Goal: Navigation & Orientation: Find specific page/section

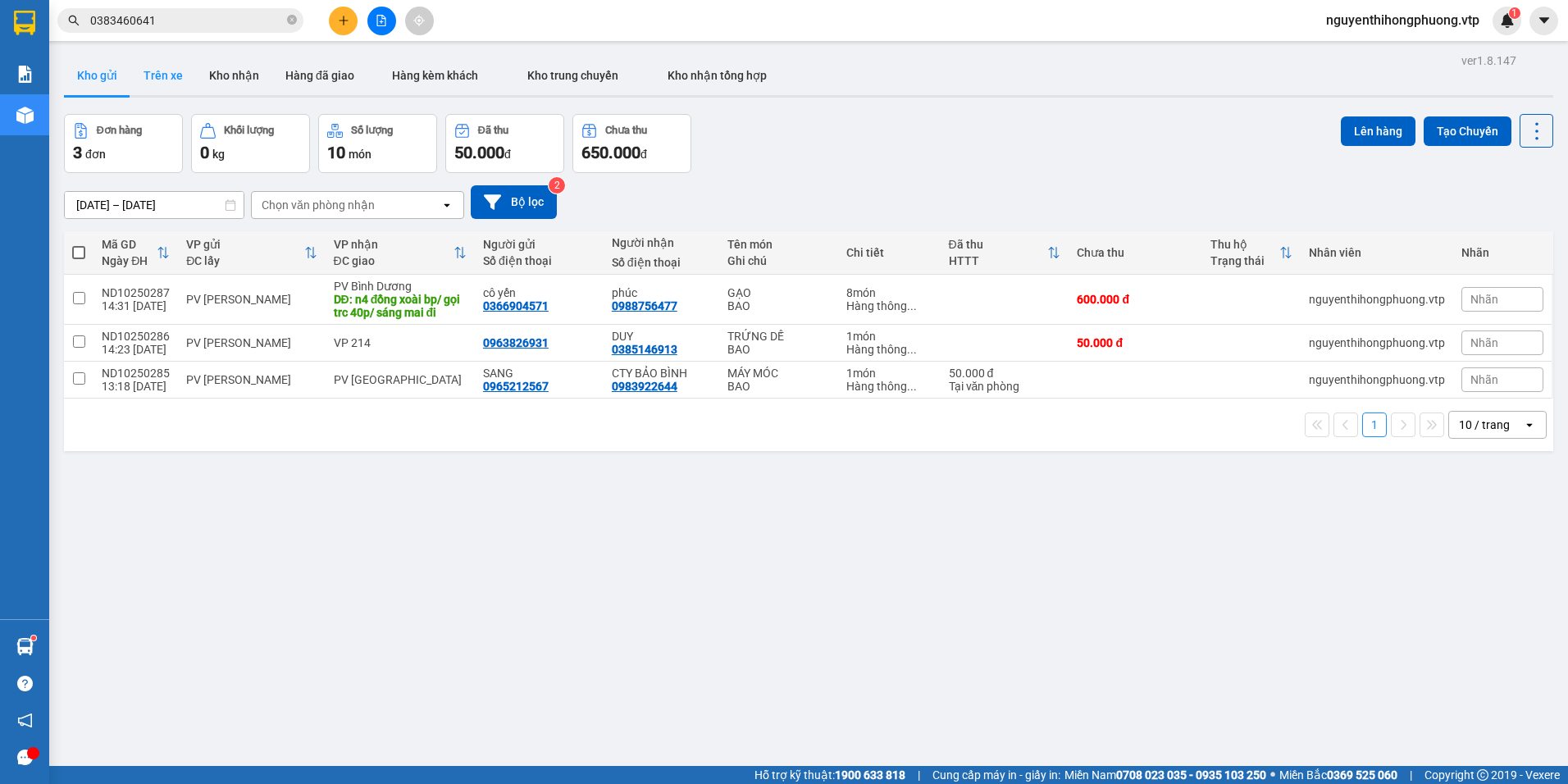
click at [176, 65] on button "Trên xe" at bounding box center [163, 75] width 66 height 39
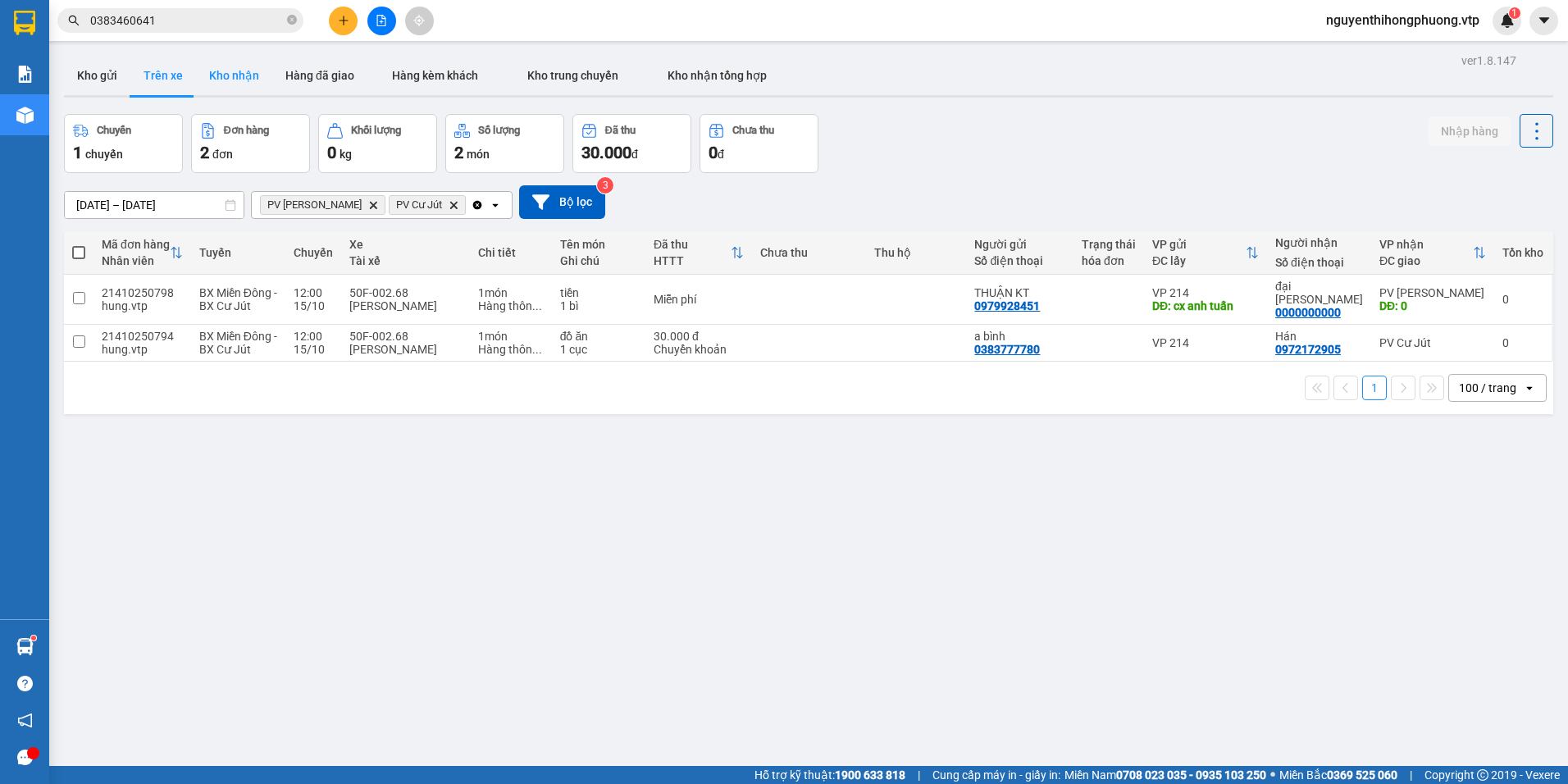
click at [223, 75] on button "Kho nhận" at bounding box center [233, 75] width 76 height 39
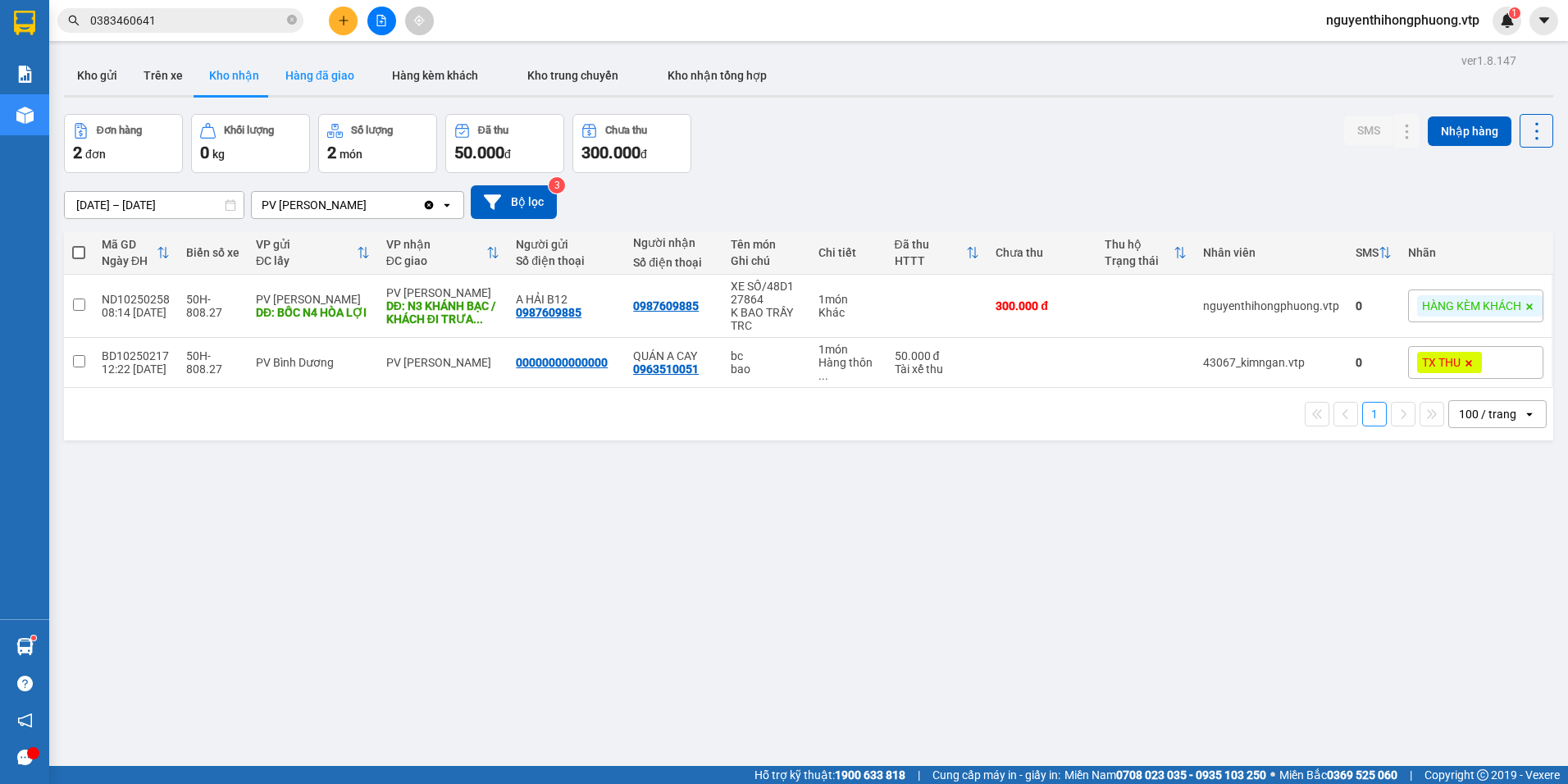
click at [325, 61] on button "Hàng đã giao" at bounding box center [320, 75] width 95 height 39
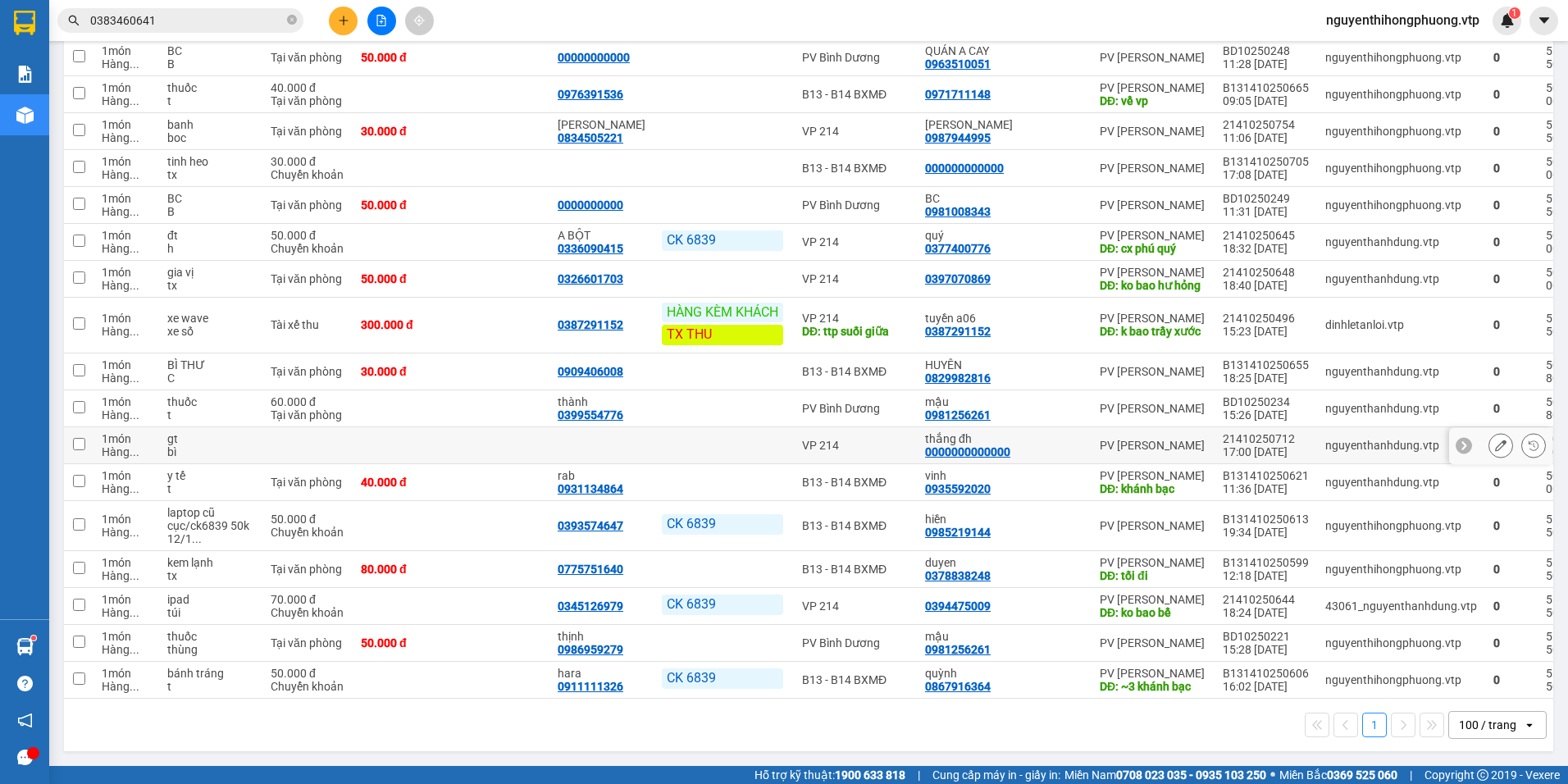
scroll to position [329, 0]
click at [1526, 726] on icon at bounding box center [1529, 726] width 6 height 3
click at [1492, 701] on span "100 / trang" at bounding box center [1480, 710] width 63 height 17
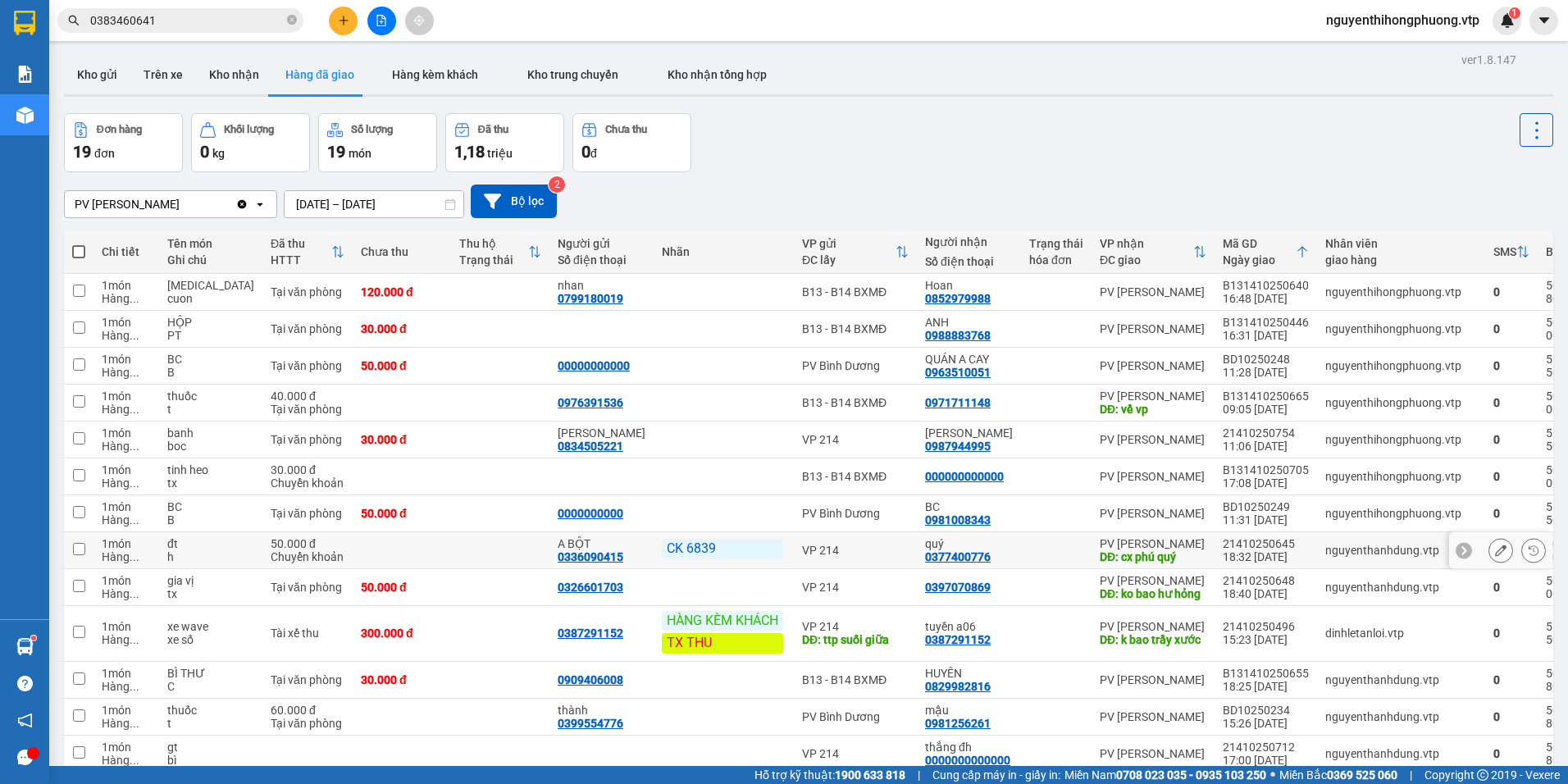
scroll to position [0, 0]
click at [77, 68] on button "Kho gửi" at bounding box center [98, 75] width 67 height 39
